Goal: Information Seeking & Learning: Learn about a topic

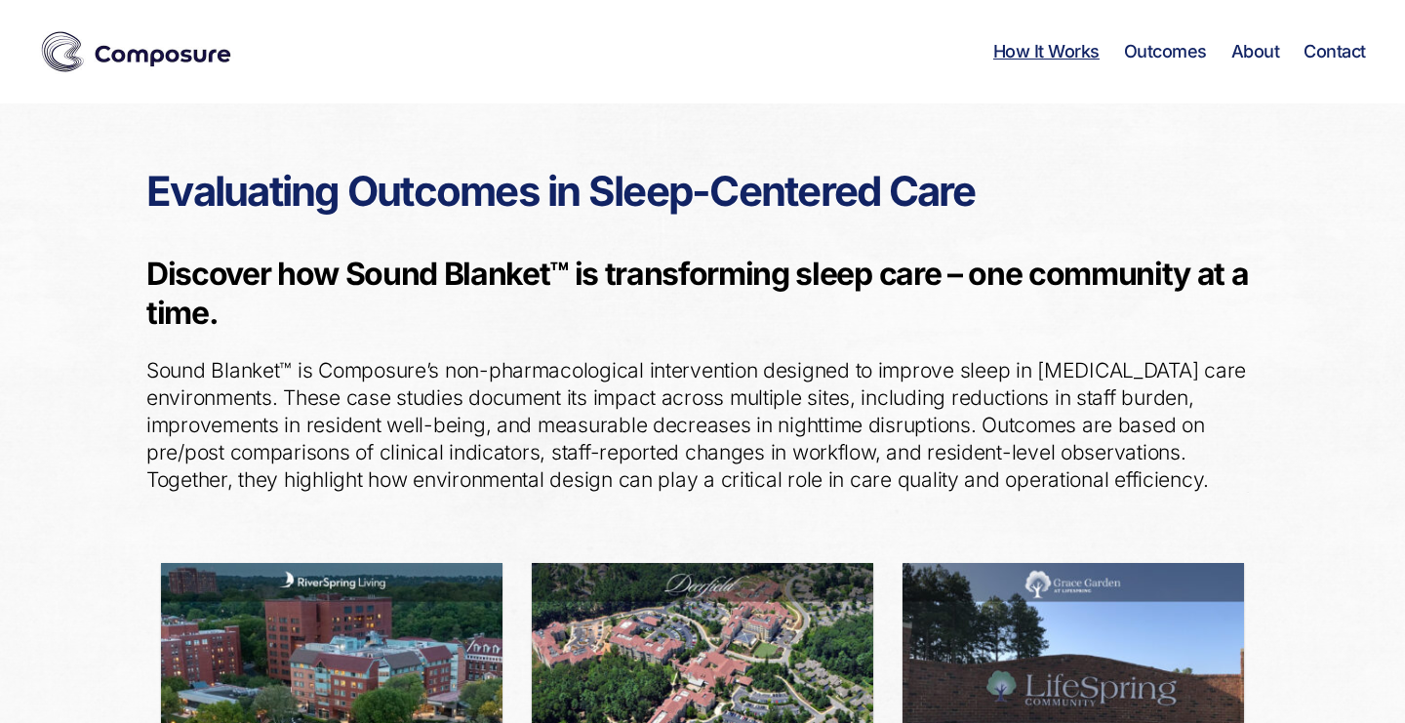
click at [1038, 47] on link "How It Works" at bounding box center [1046, 51] width 106 height 21
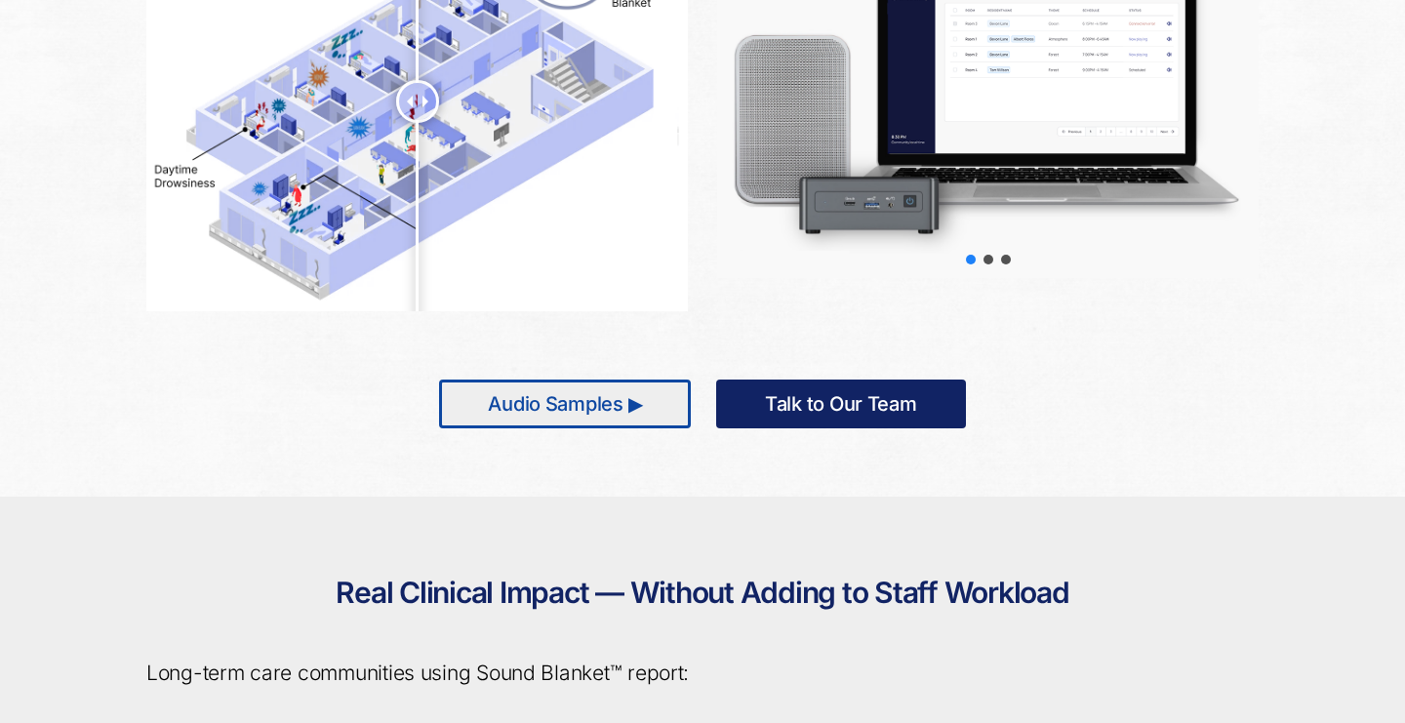
scroll to position [1226, 0]
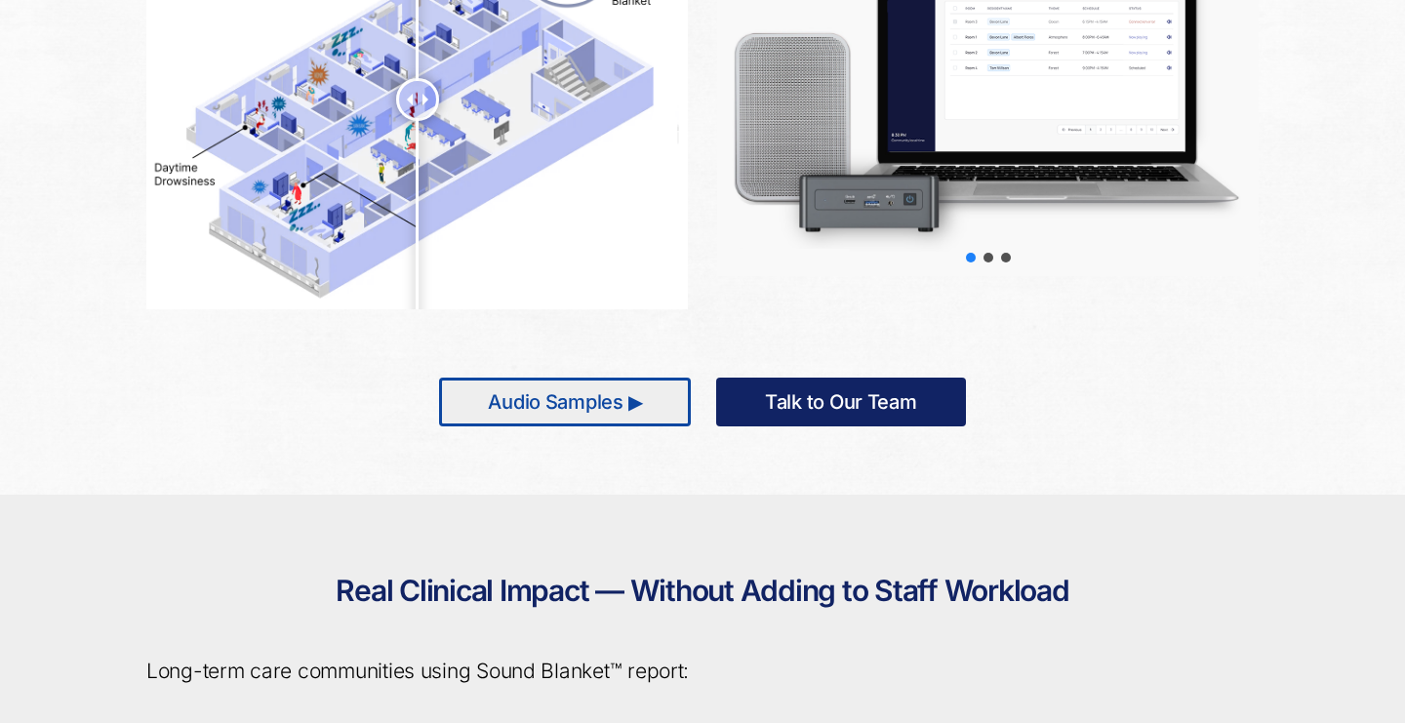
click at [631, 388] on link "Audio Samples ▶" at bounding box center [565, 402] width 252 height 49
